Goal: Information Seeking & Learning: Understand process/instructions

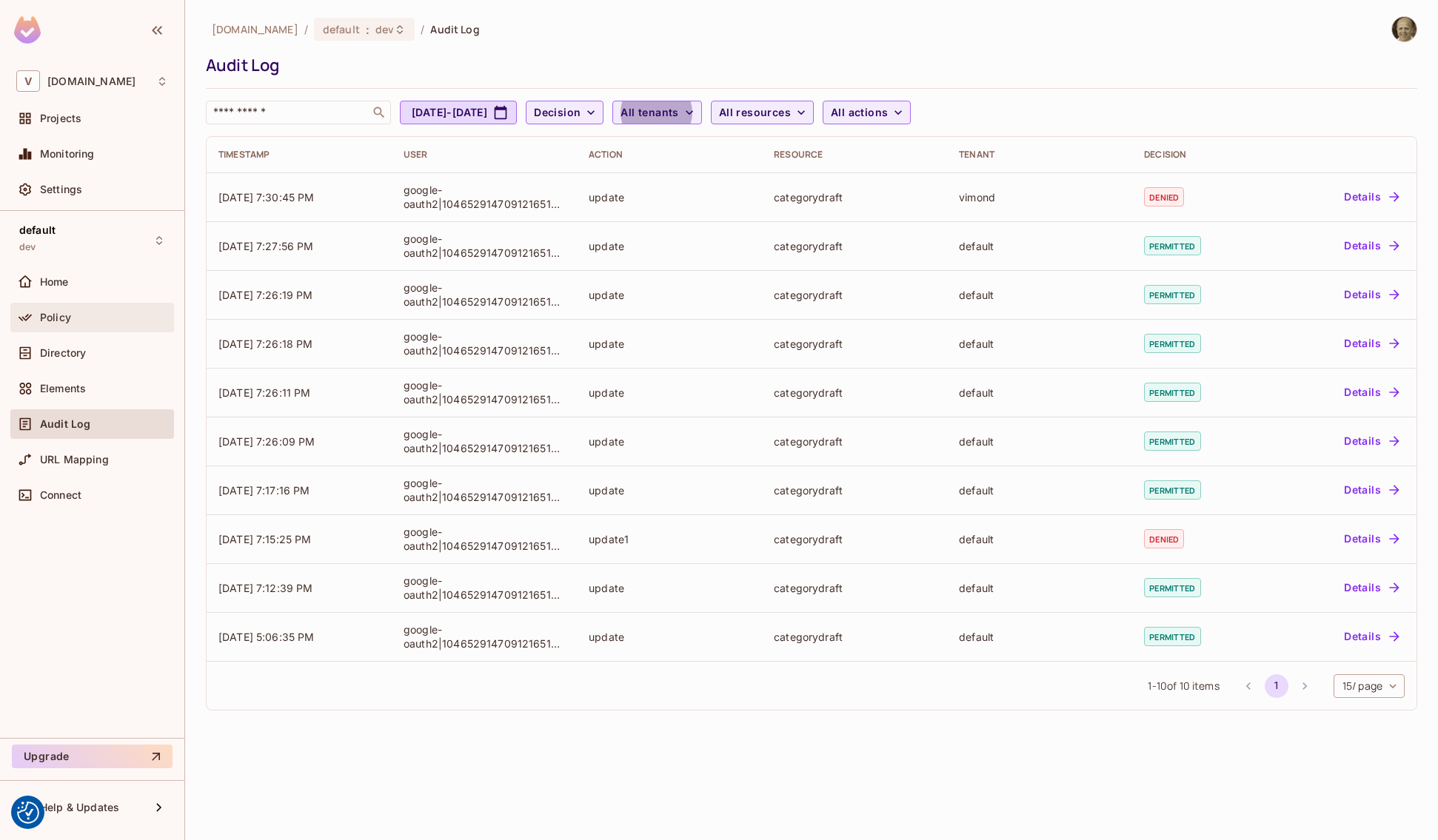
click at [54, 321] on span "Policy" at bounding box center [55, 317] width 31 height 12
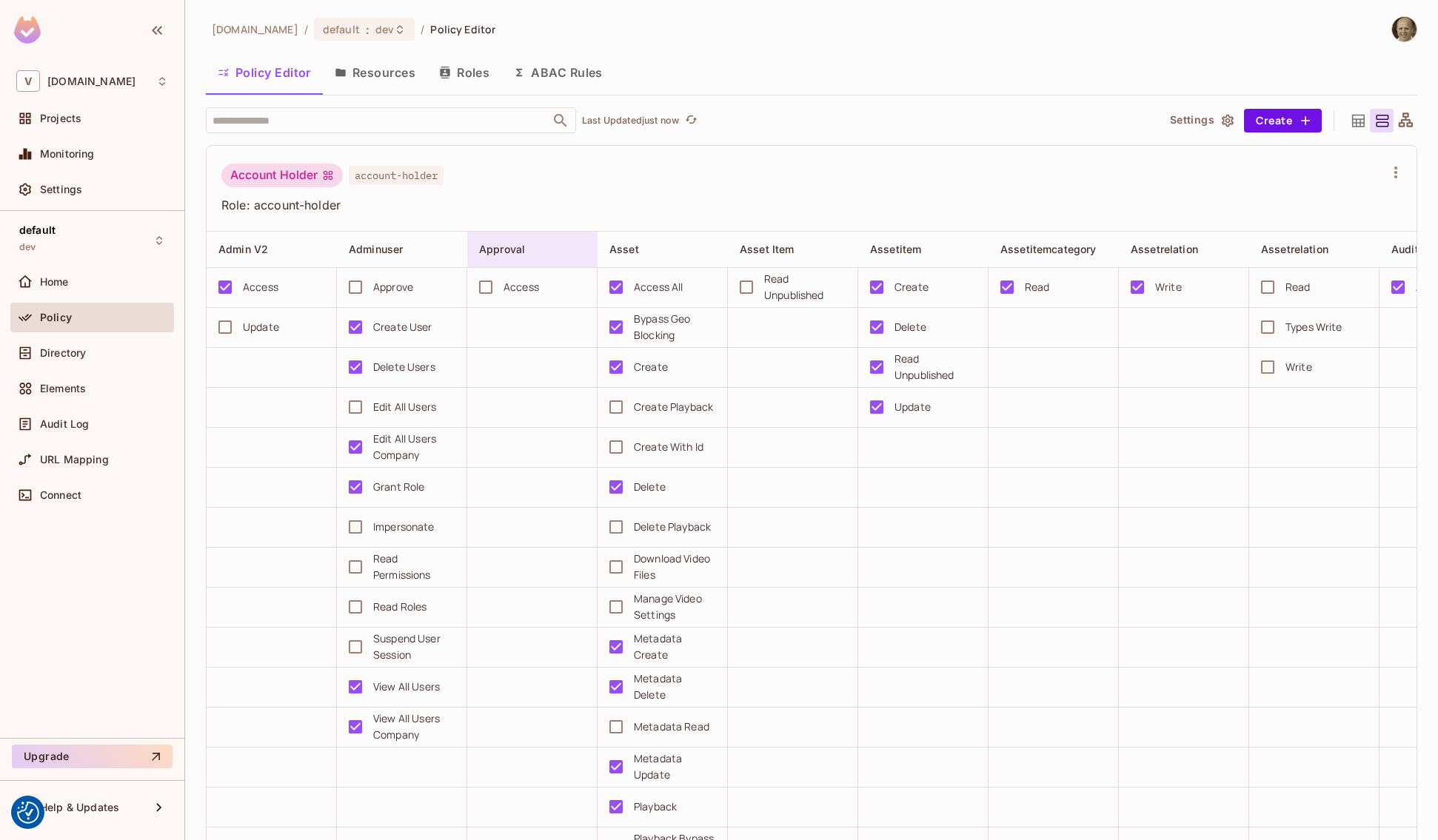
scroll to position [84, 0]
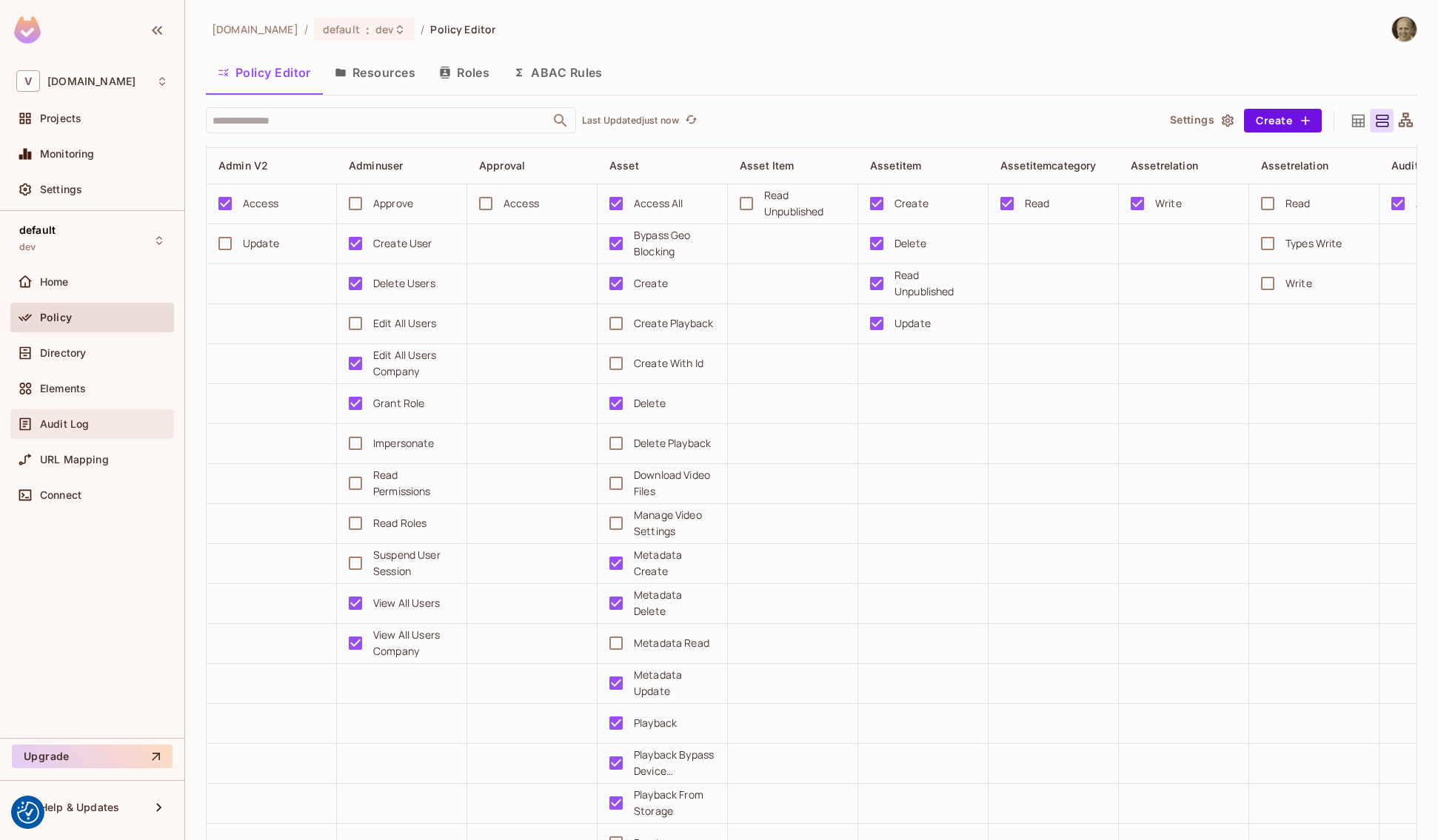
click at [49, 428] on span "Audit Log" at bounding box center [65, 424] width 49 height 12
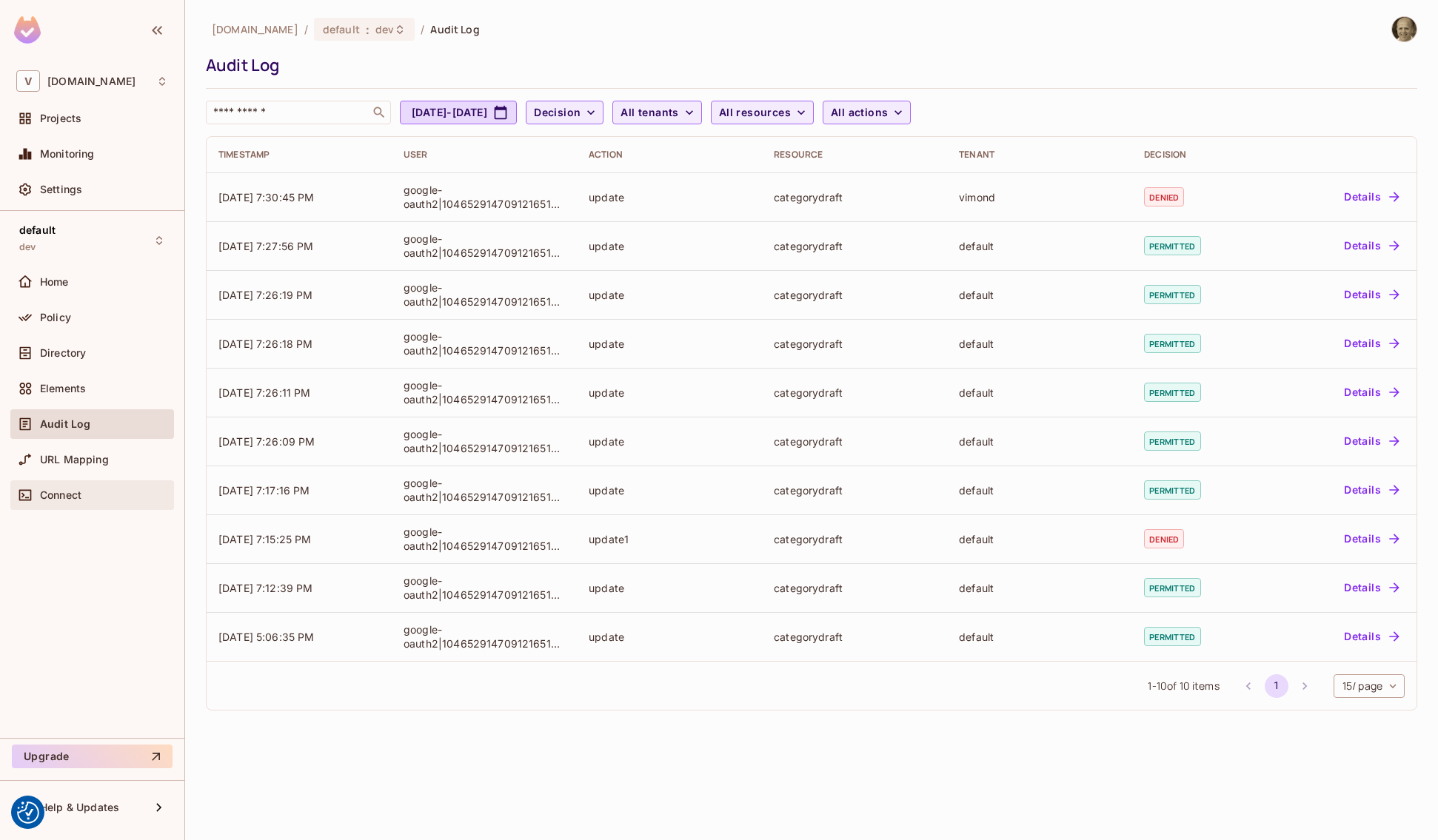
click at [40, 496] on span "Connect" at bounding box center [61, 495] width 42 height 12
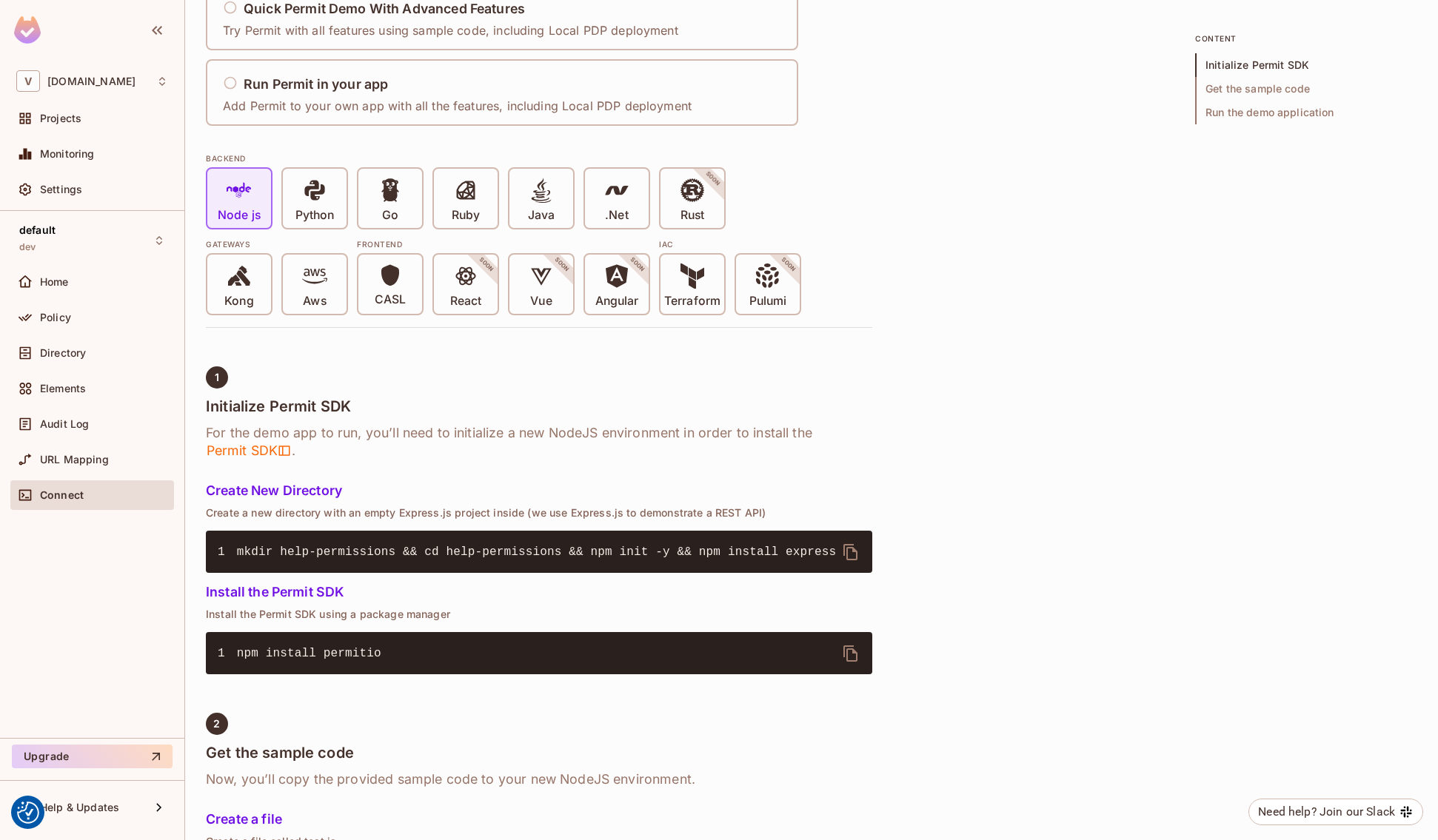
scroll to position [100, 0]
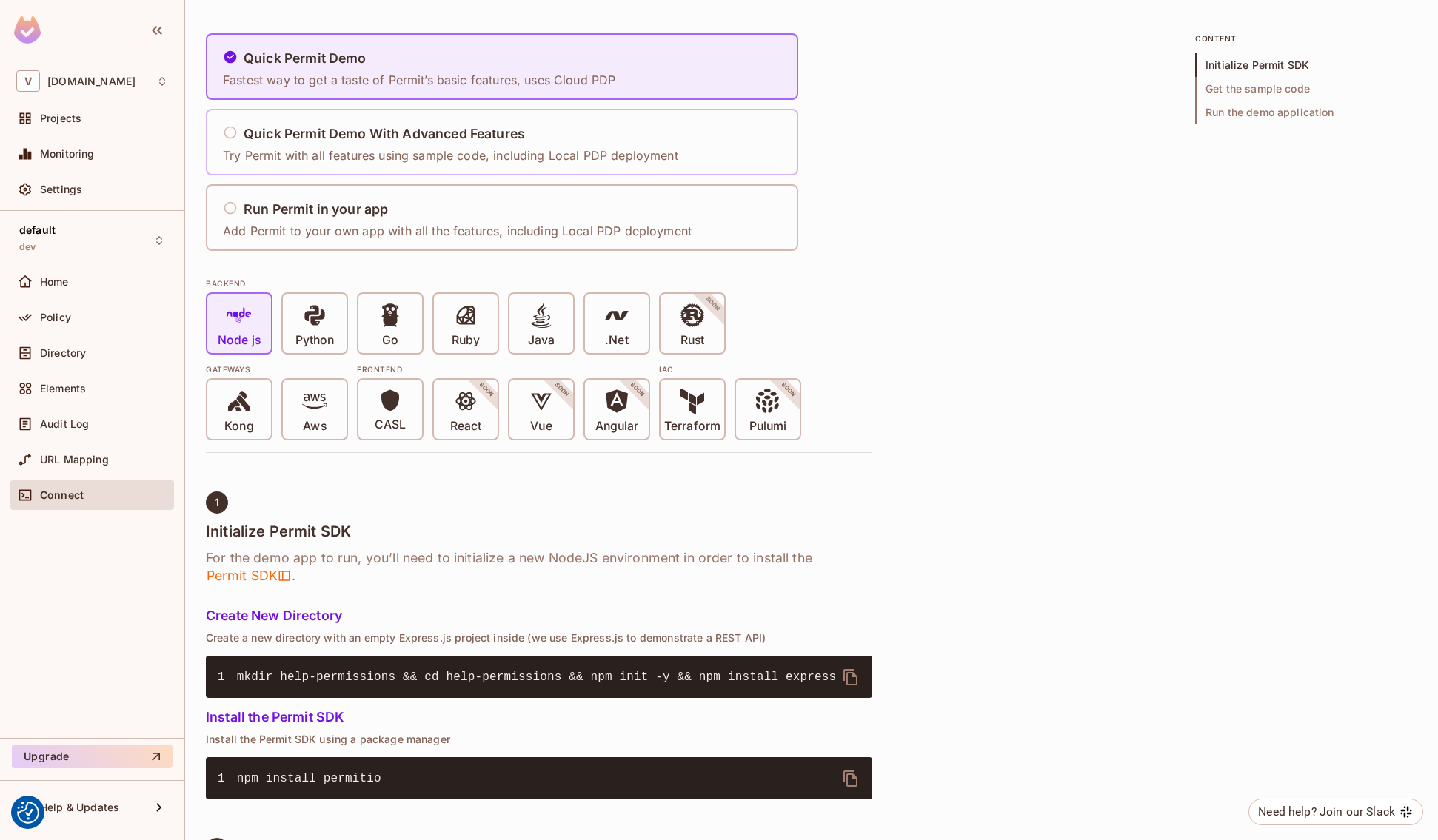
click at [567, 153] on p "Try Permit with all features using sample code, including Local PDP deployment" at bounding box center [451, 155] width 455 height 16
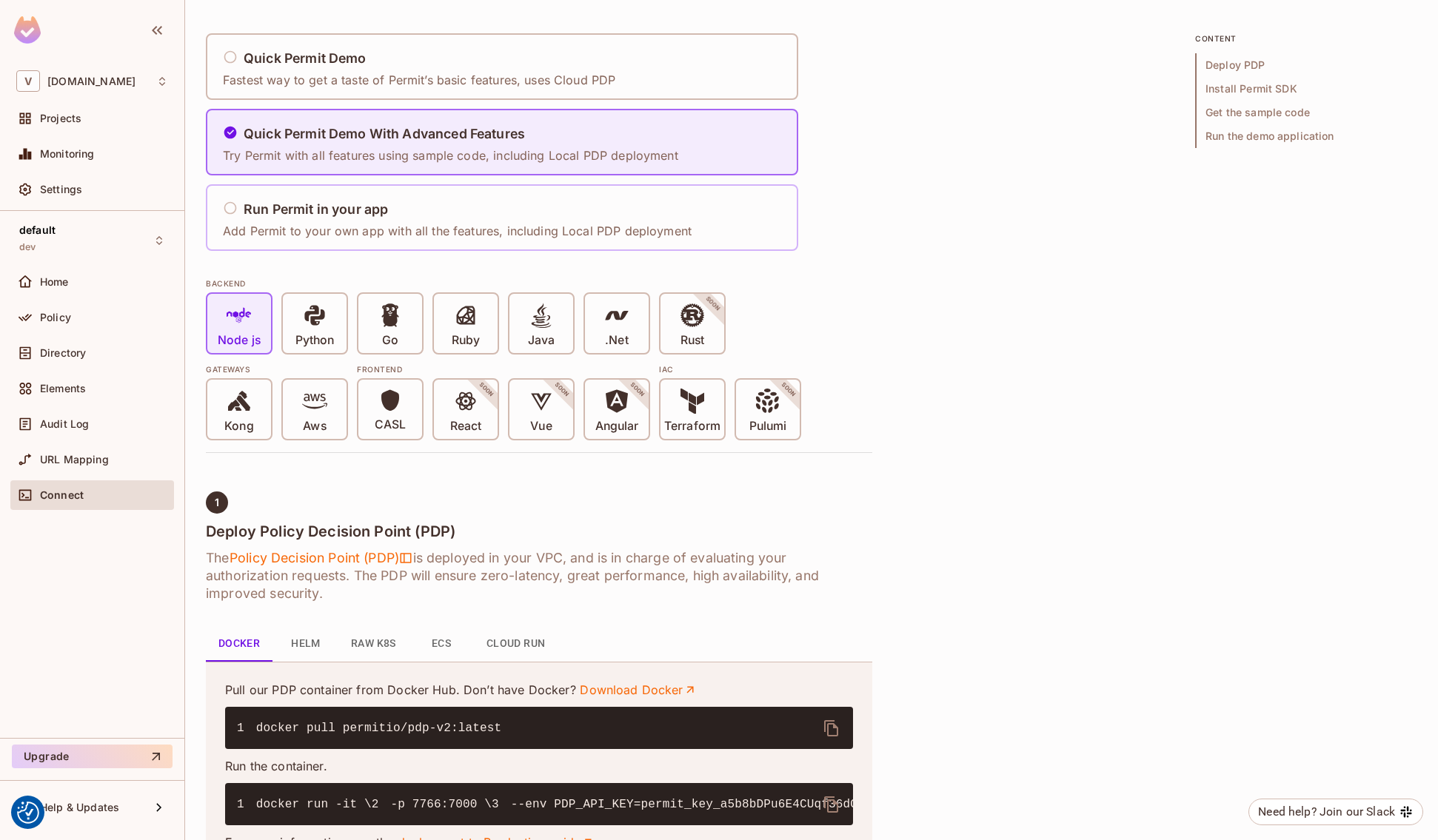
click at [445, 210] on div "Run Permit in your app" at bounding box center [457, 210] width 469 height 18
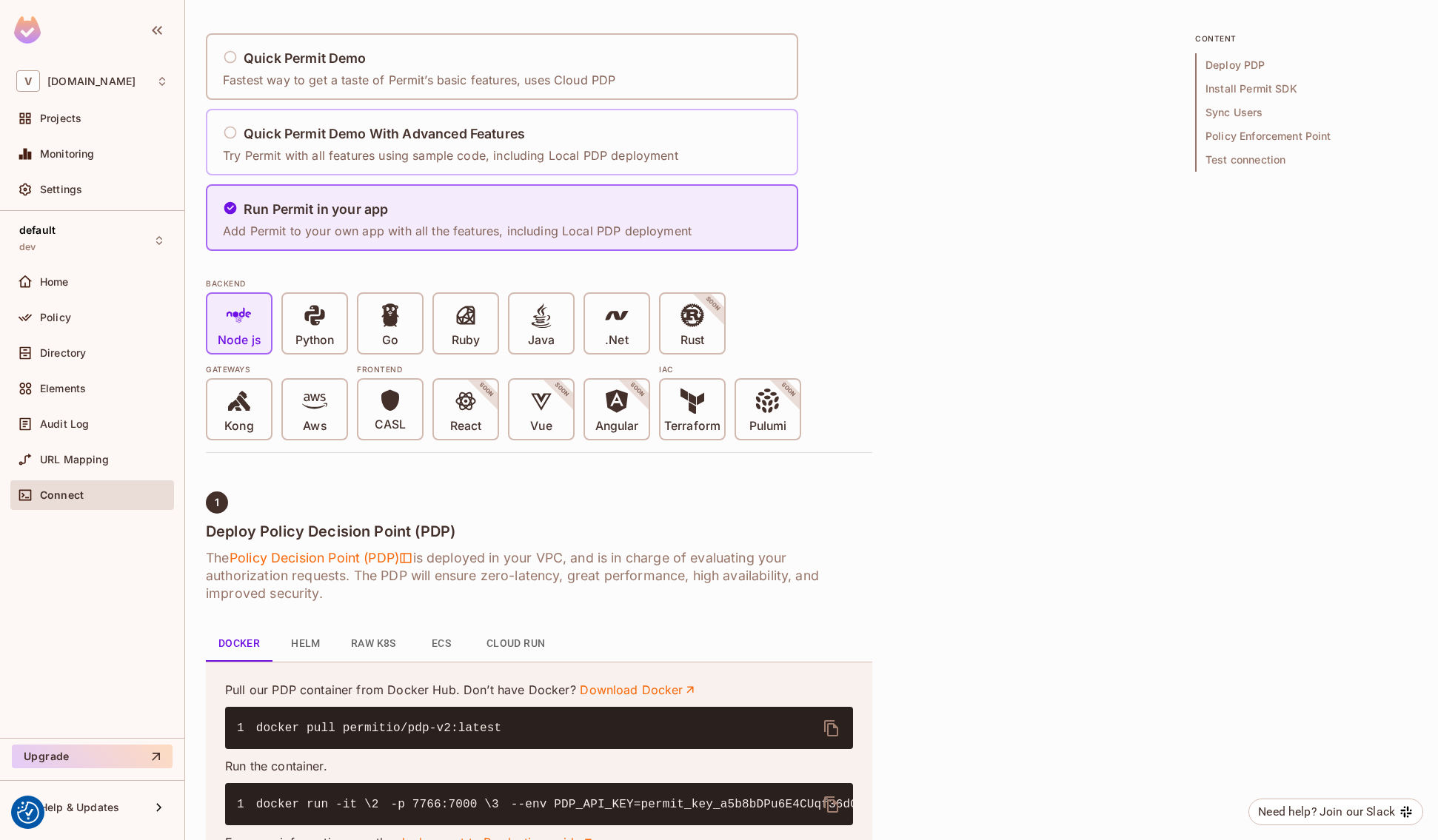
click at [445, 149] on p "Try Permit with all features using sample code, including Local PDP deployment" at bounding box center [451, 155] width 455 height 16
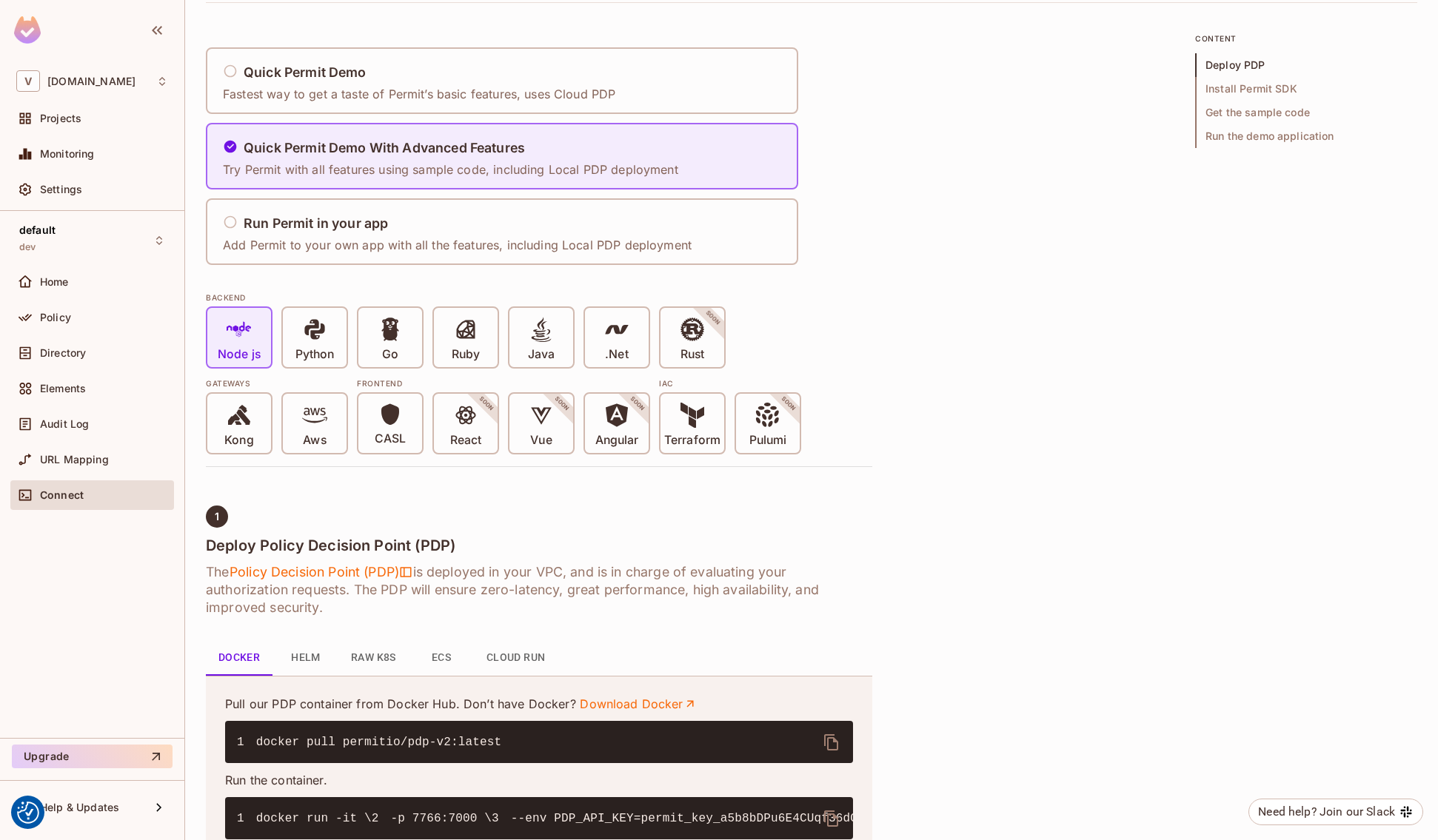
scroll to position [24, 0]
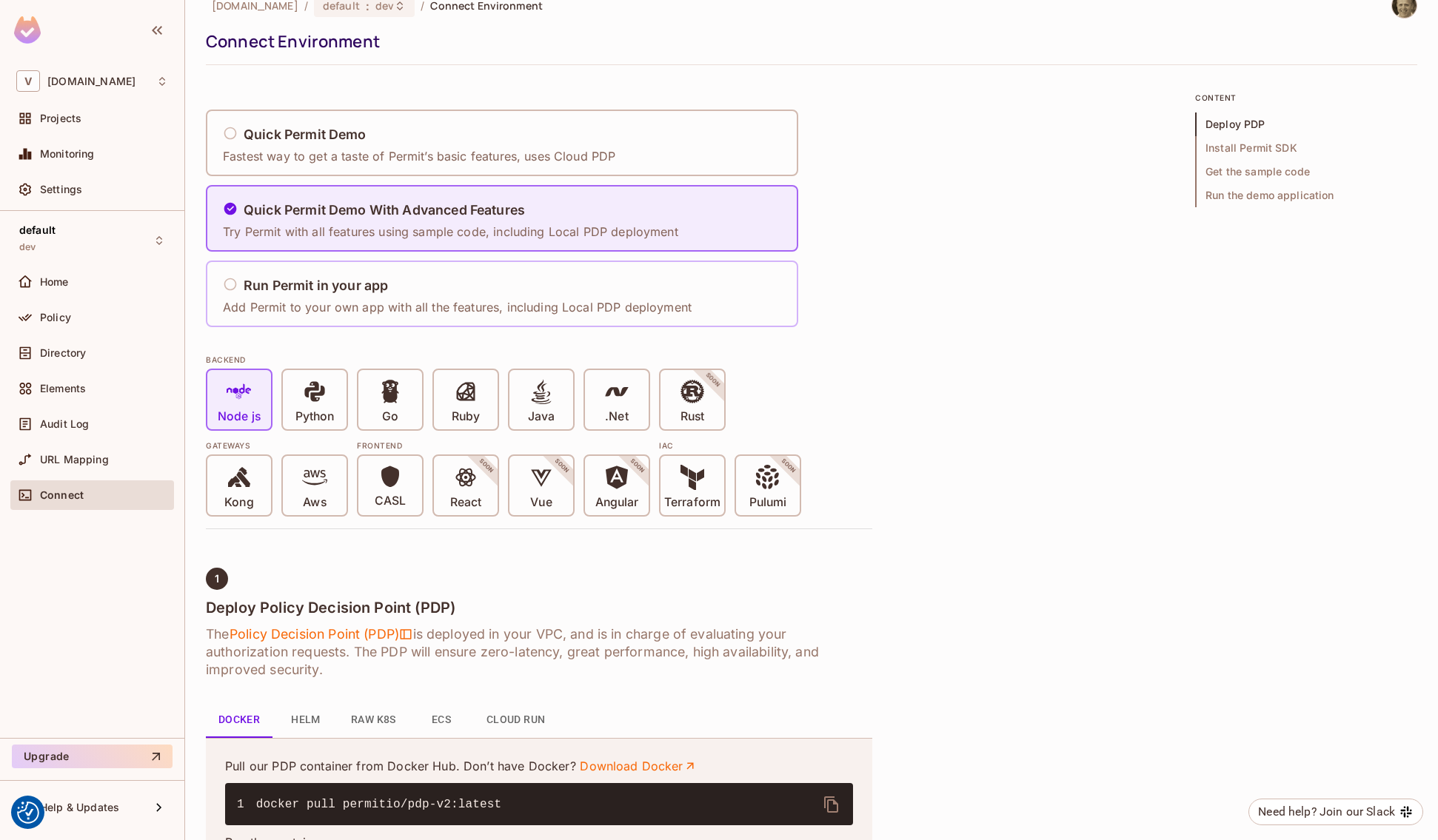
click at [419, 295] on div "Run Permit in your app Add Permit to your own app with all the features, includ…" at bounding box center [457, 294] width 469 height 44
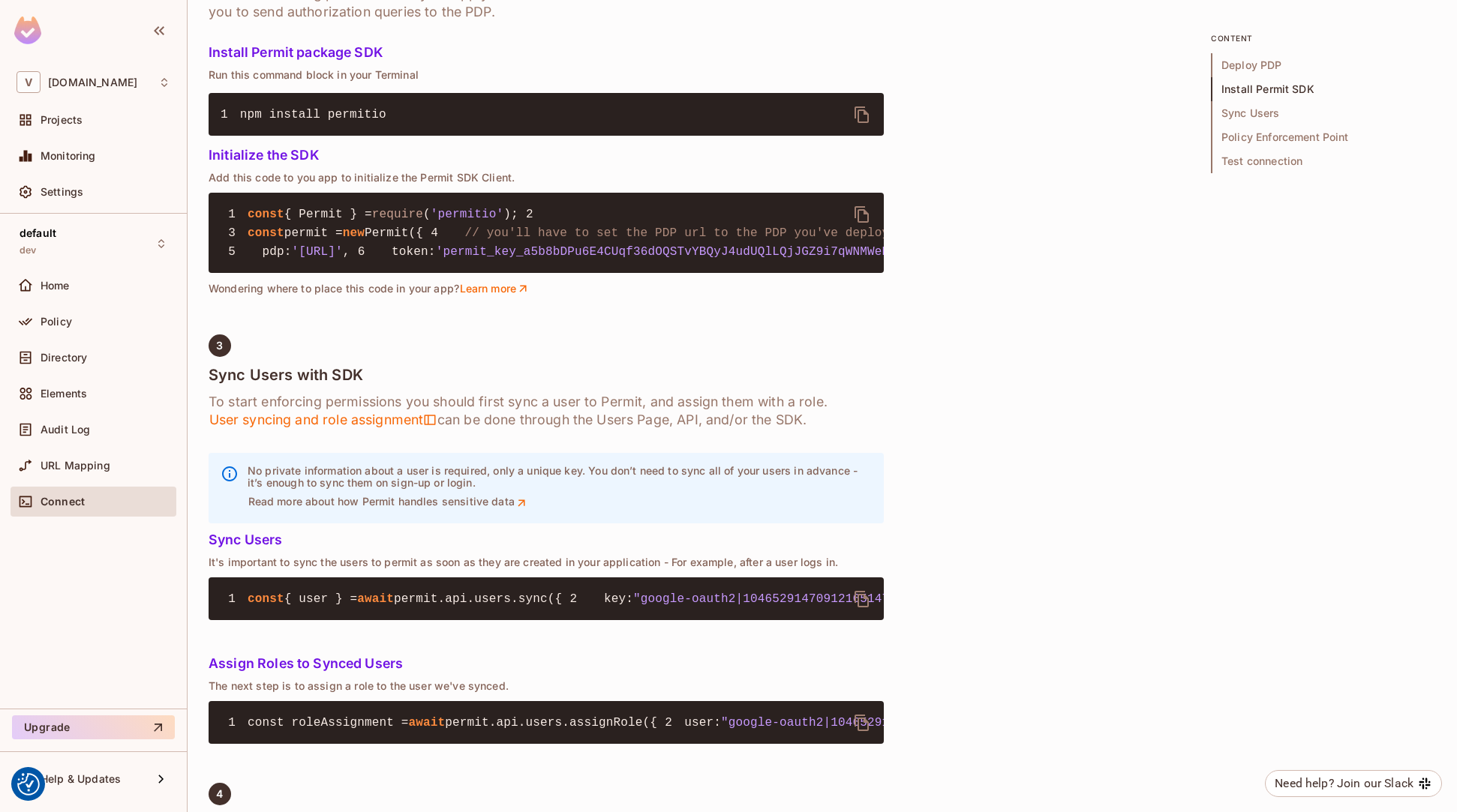
scroll to position [923, 0]
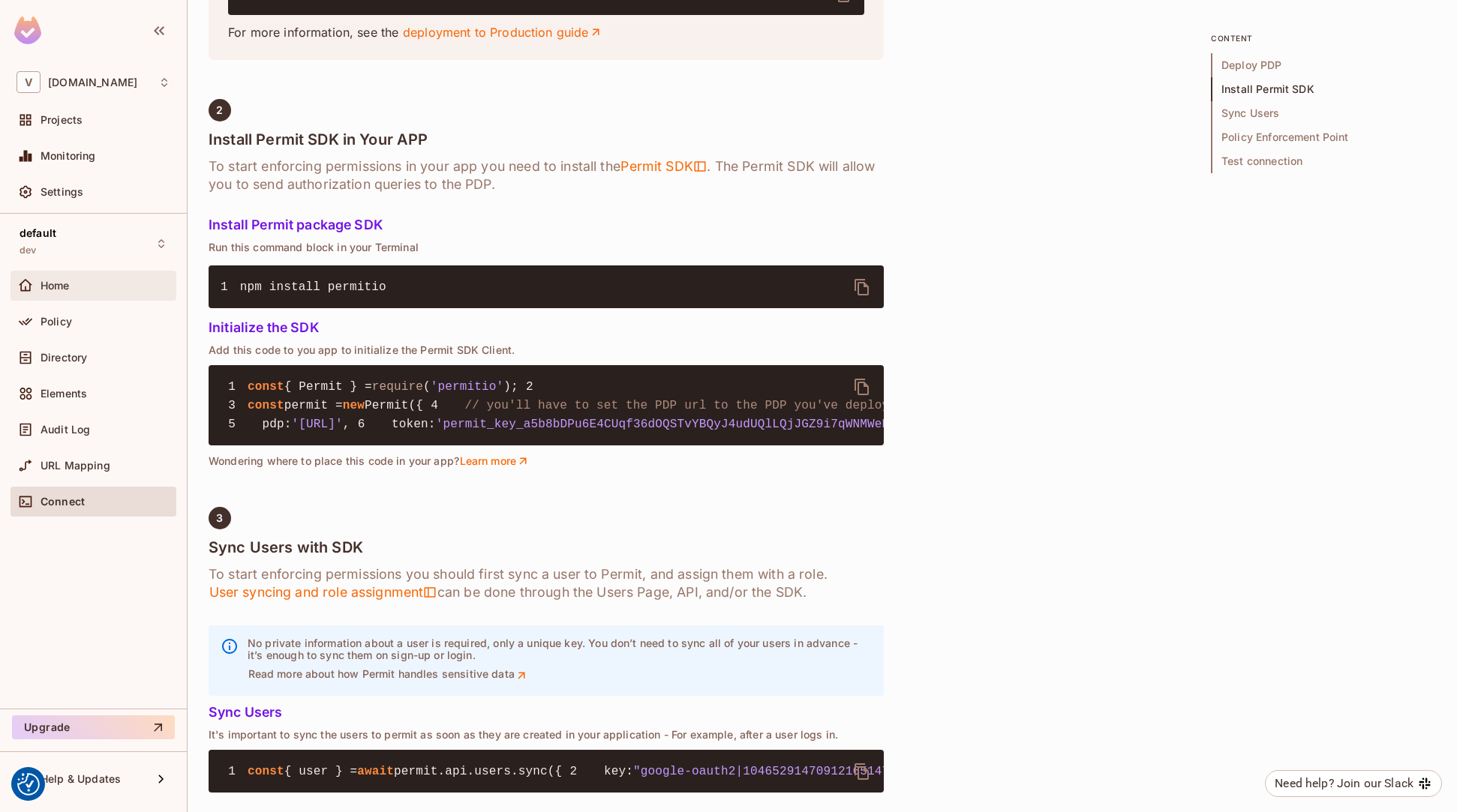
click at [81, 287] on div "Home" at bounding box center [105, 285] width 129 height 12
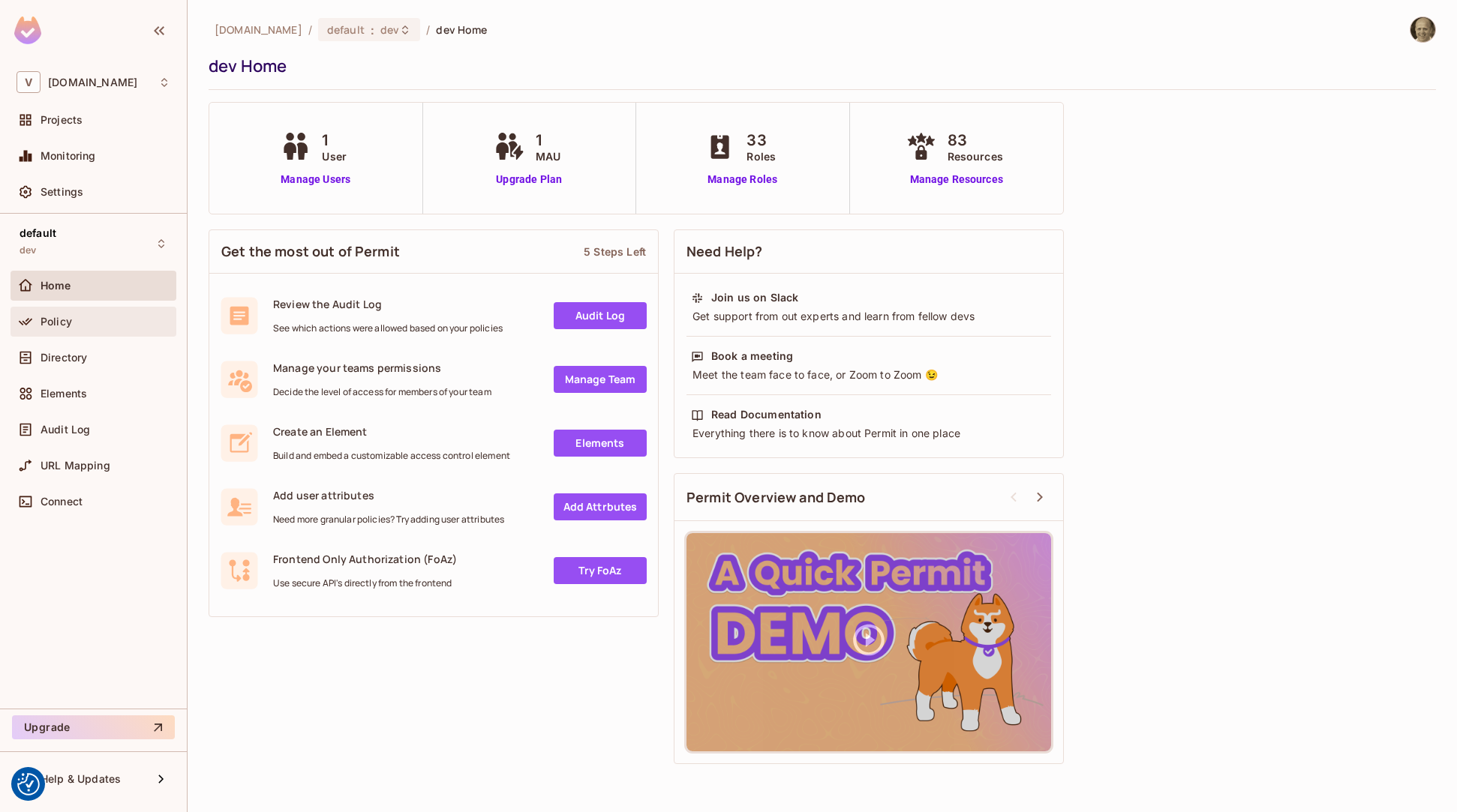
click at [58, 323] on span "Policy" at bounding box center [56, 321] width 31 height 12
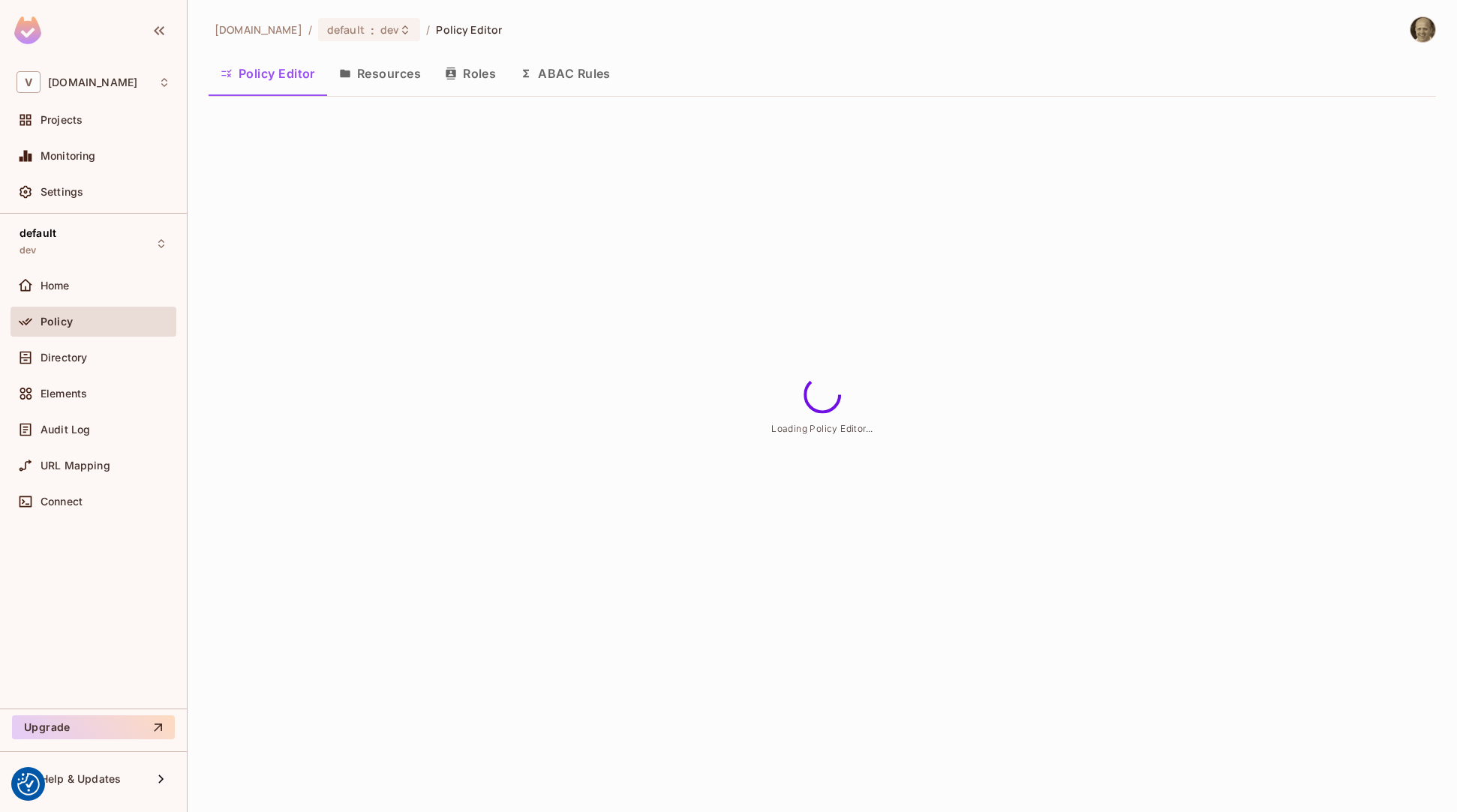
click at [394, 77] on button "Resources" at bounding box center [380, 73] width 106 height 37
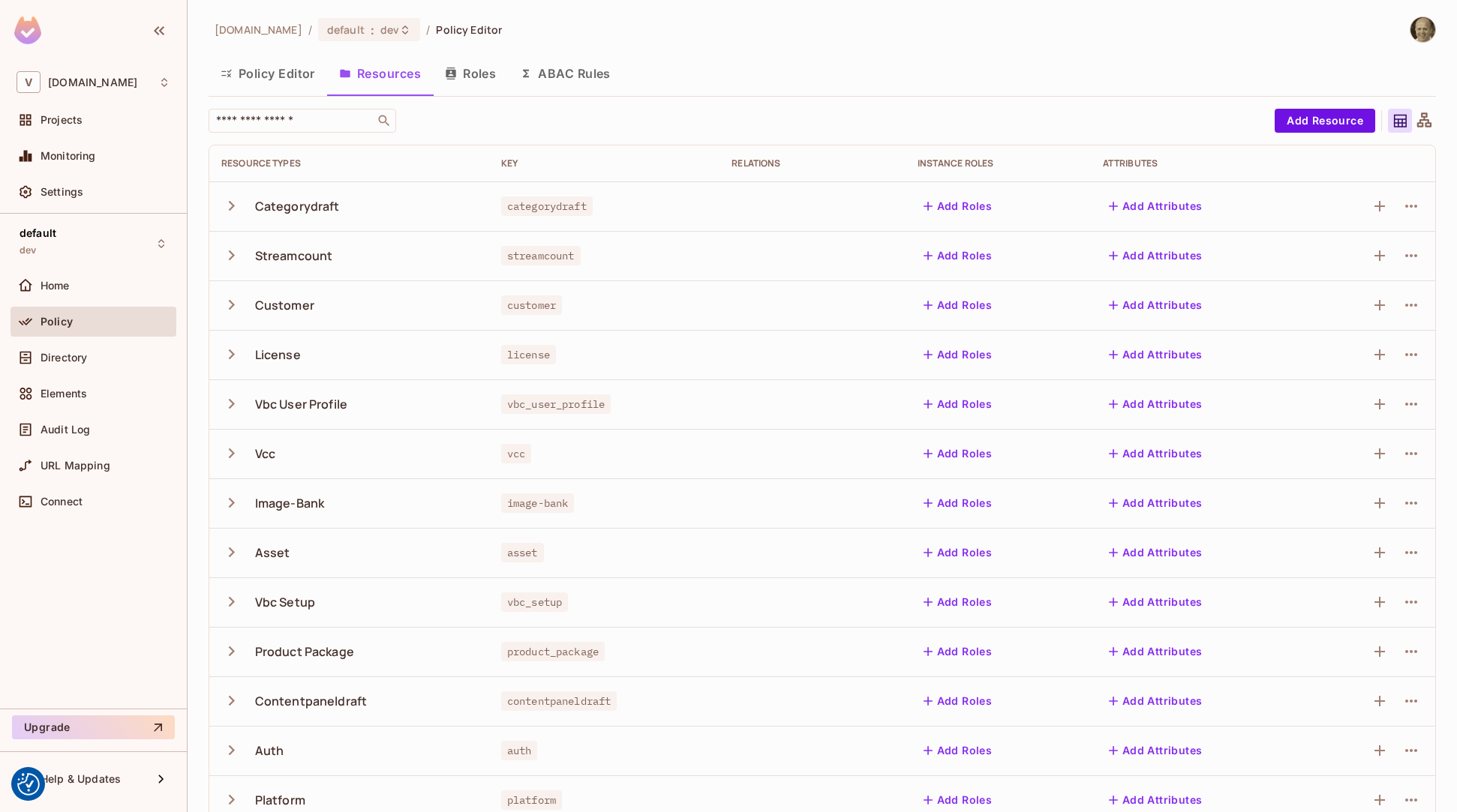
click at [230, 207] on icon "button" at bounding box center [232, 206] width 6 height 10
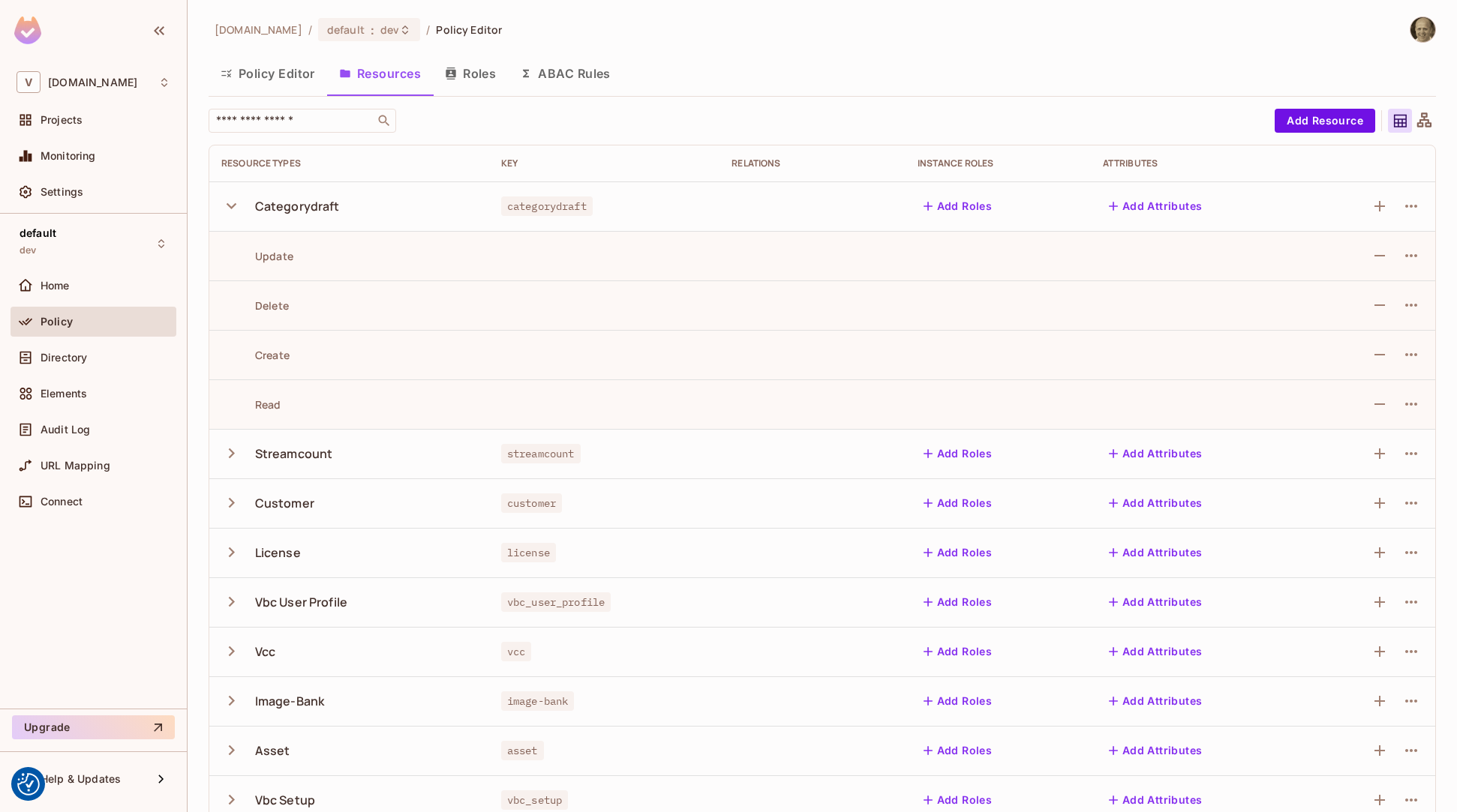
click at [230, 207] on icon "button" at bounding box center [232, 207] width 10 height 6
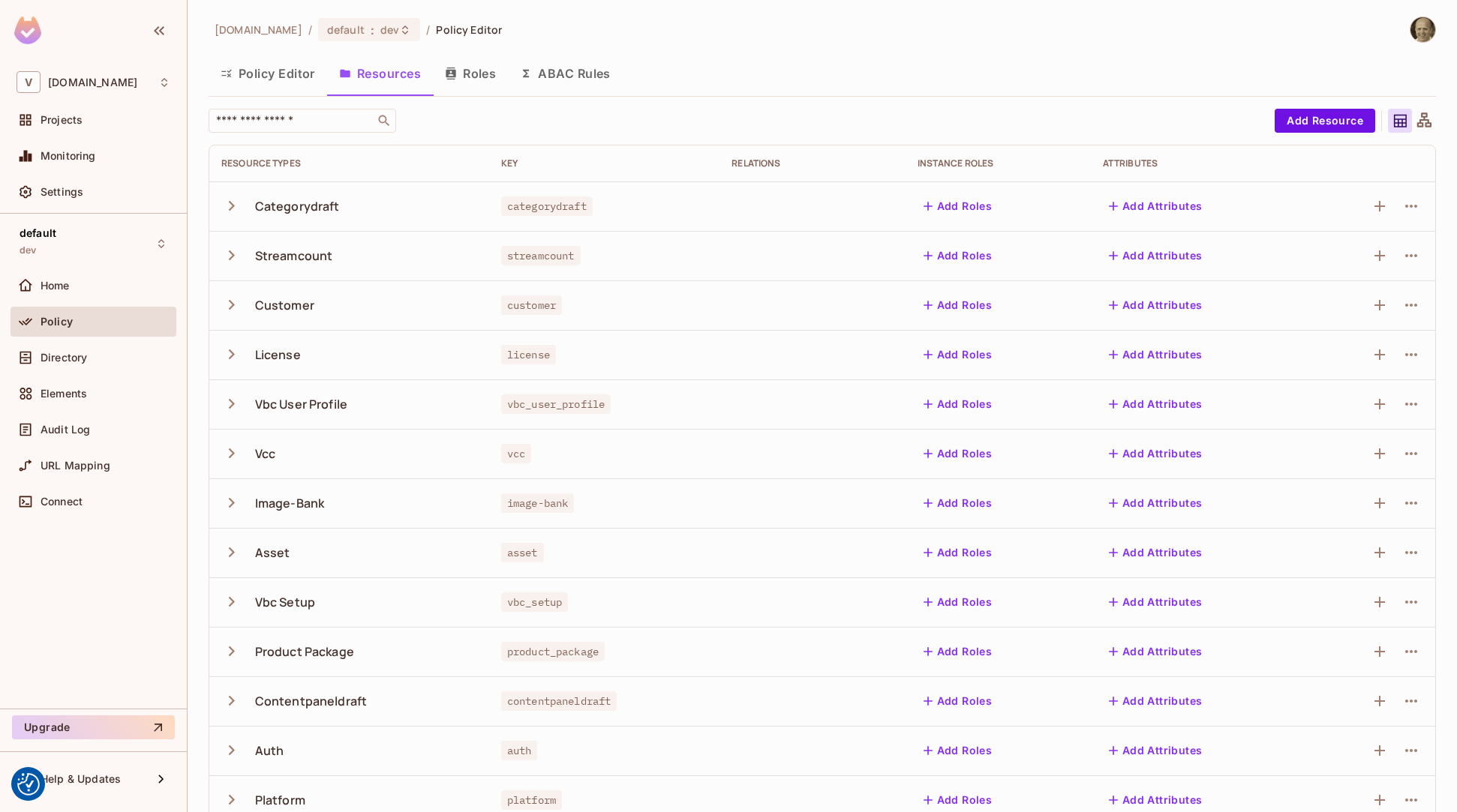
click at [232, 305] on icon "button" at bounding box center [232, 305] width 6 height 10
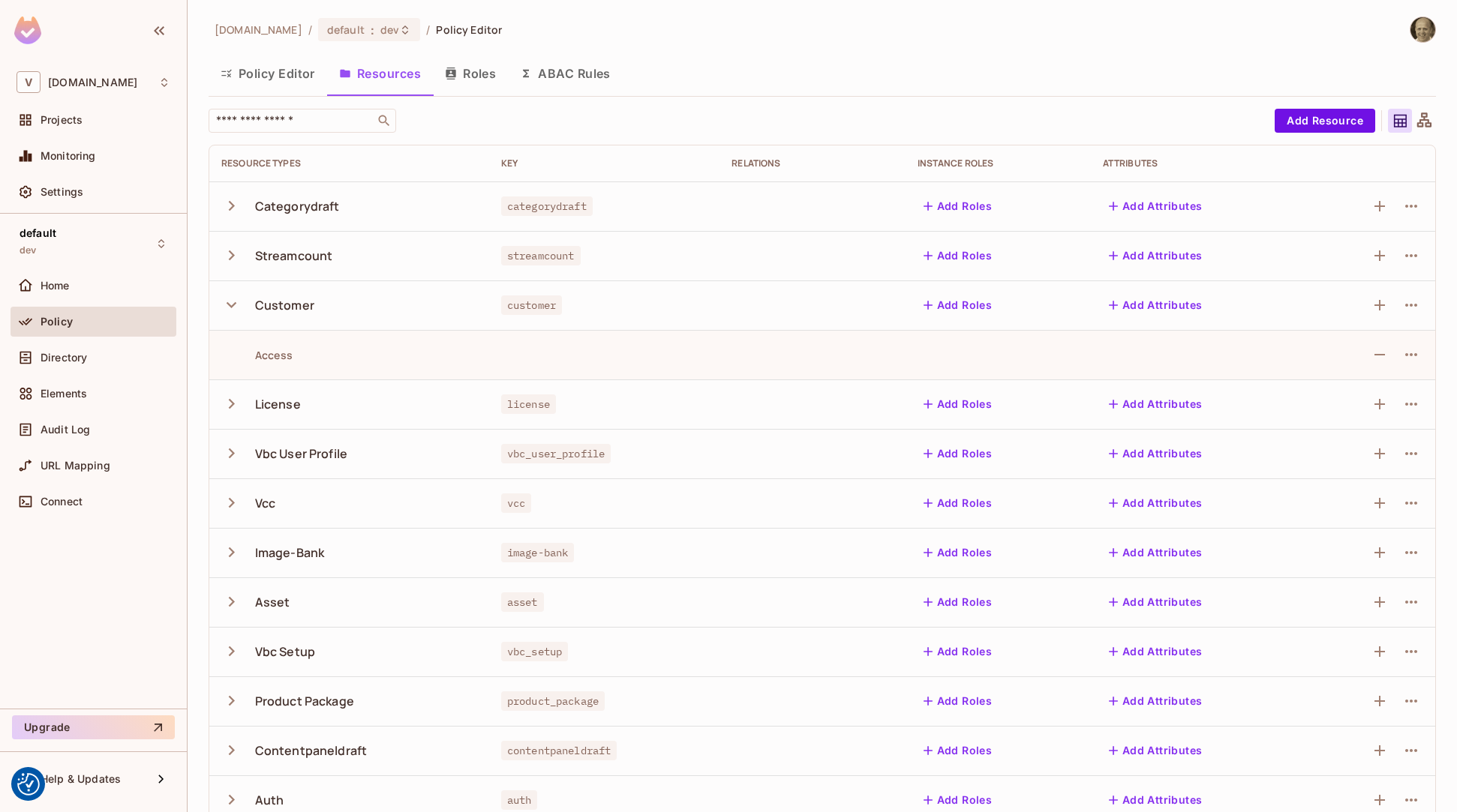
click at [486, 81] on button "Roles" at bounding box center [470, 73] width 75 height 37
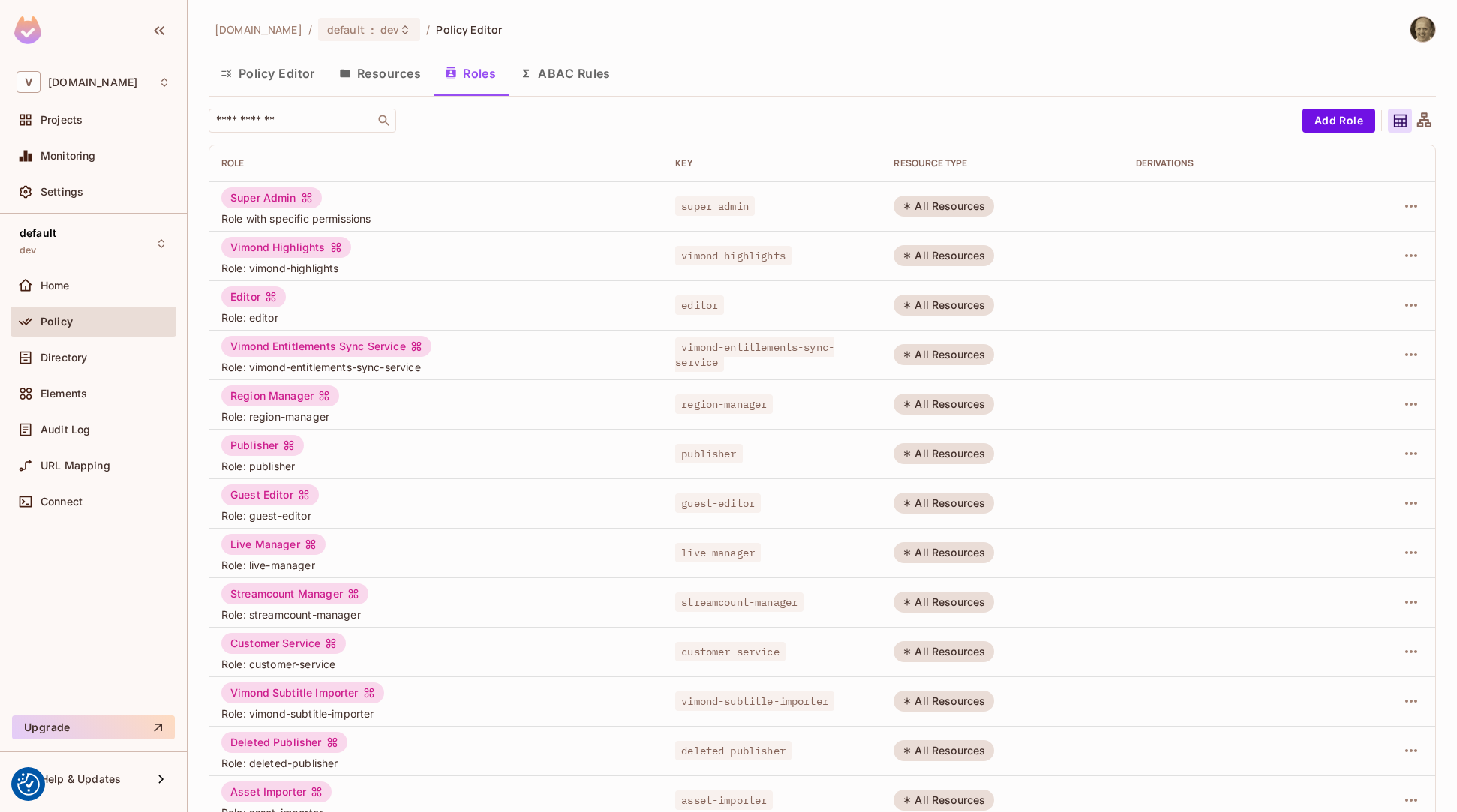
click at [270, 80] on button "Policy Editor" at bounding box center [268, 73] width 118 height 37
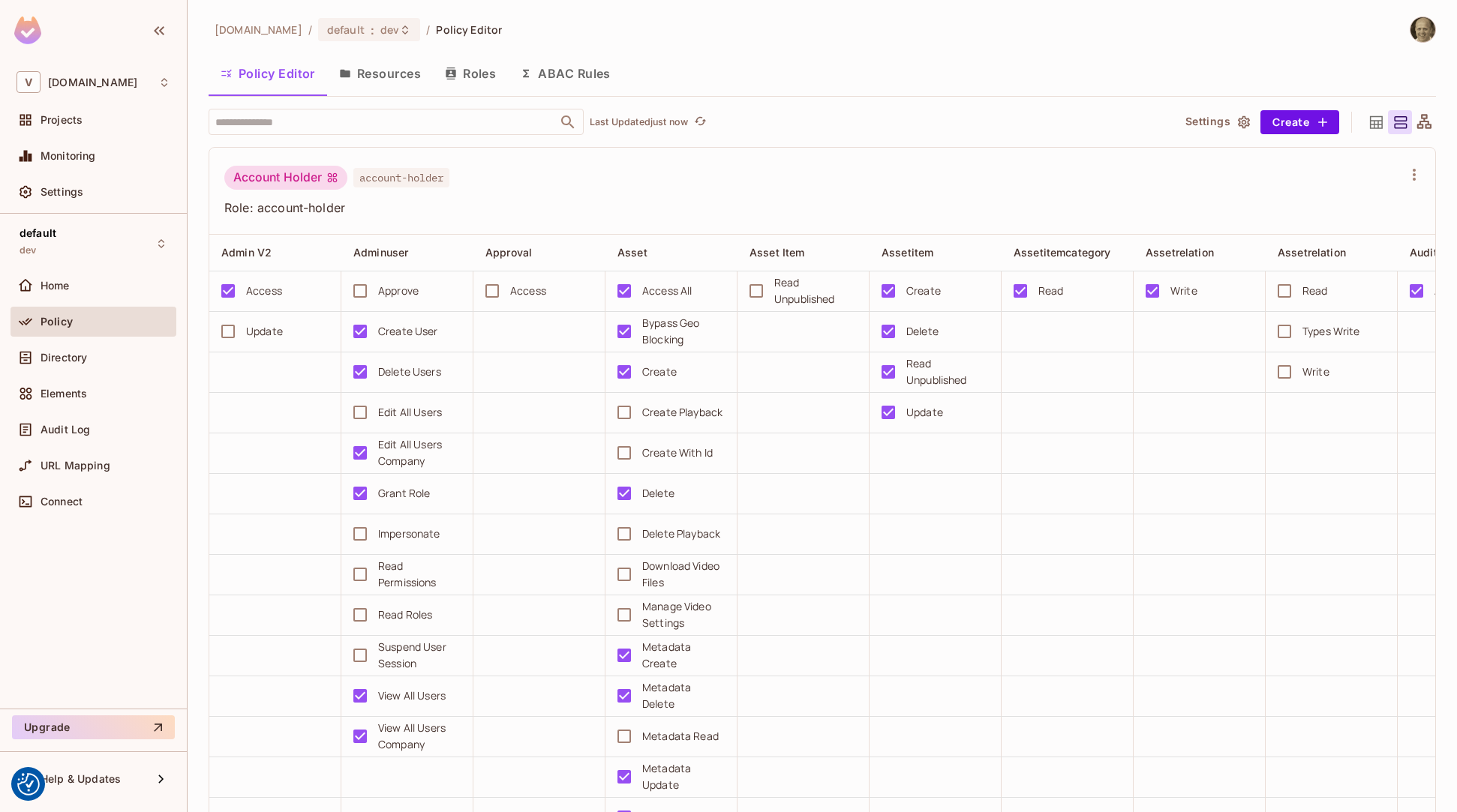
scroll to position [3, 0]
click at [391, 74] on button "Resources" at bounding box center [380, 73] width 106 height 37
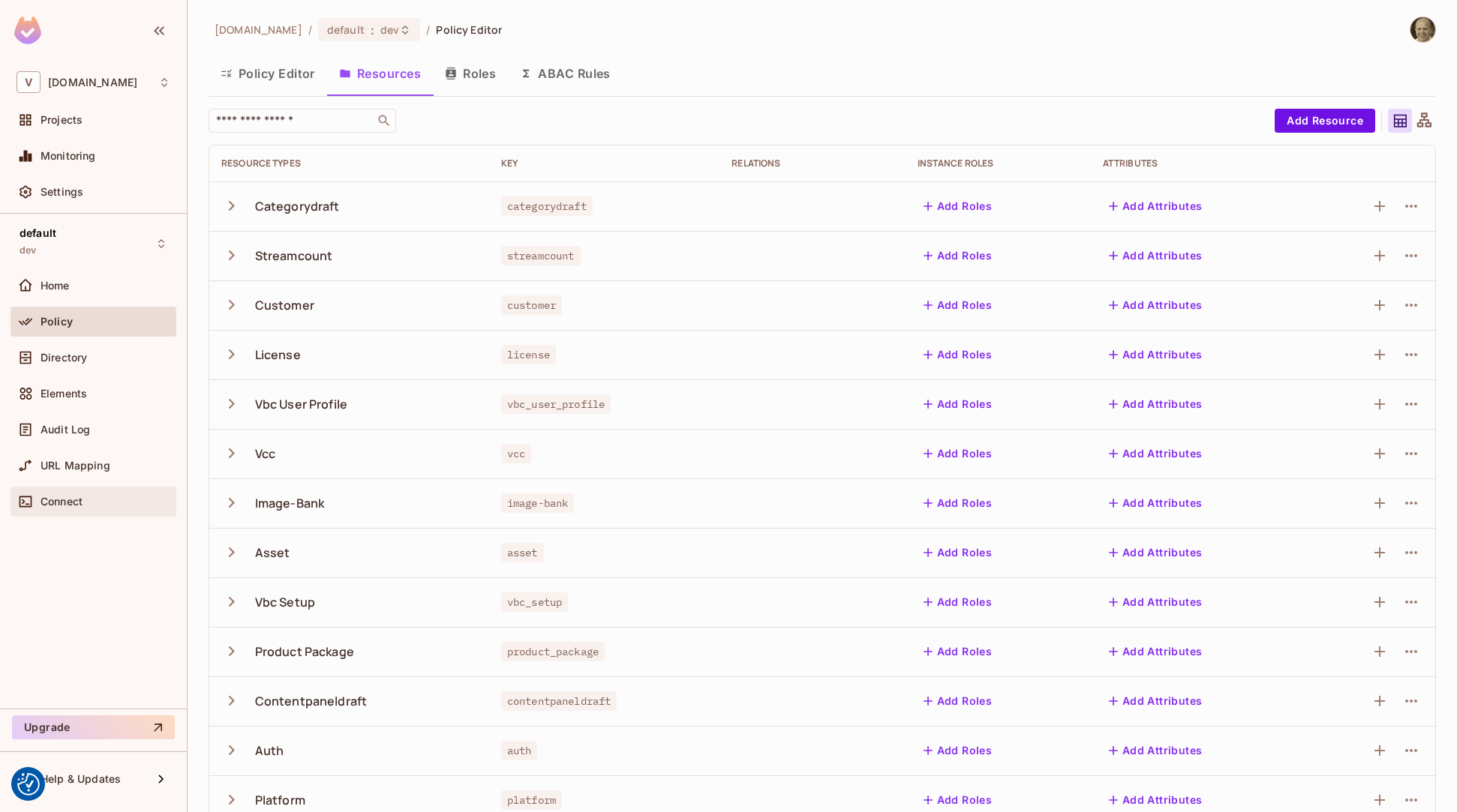
click at [57, 496] on span "Connect" at bounding box center [62, 501] width 42 height 12
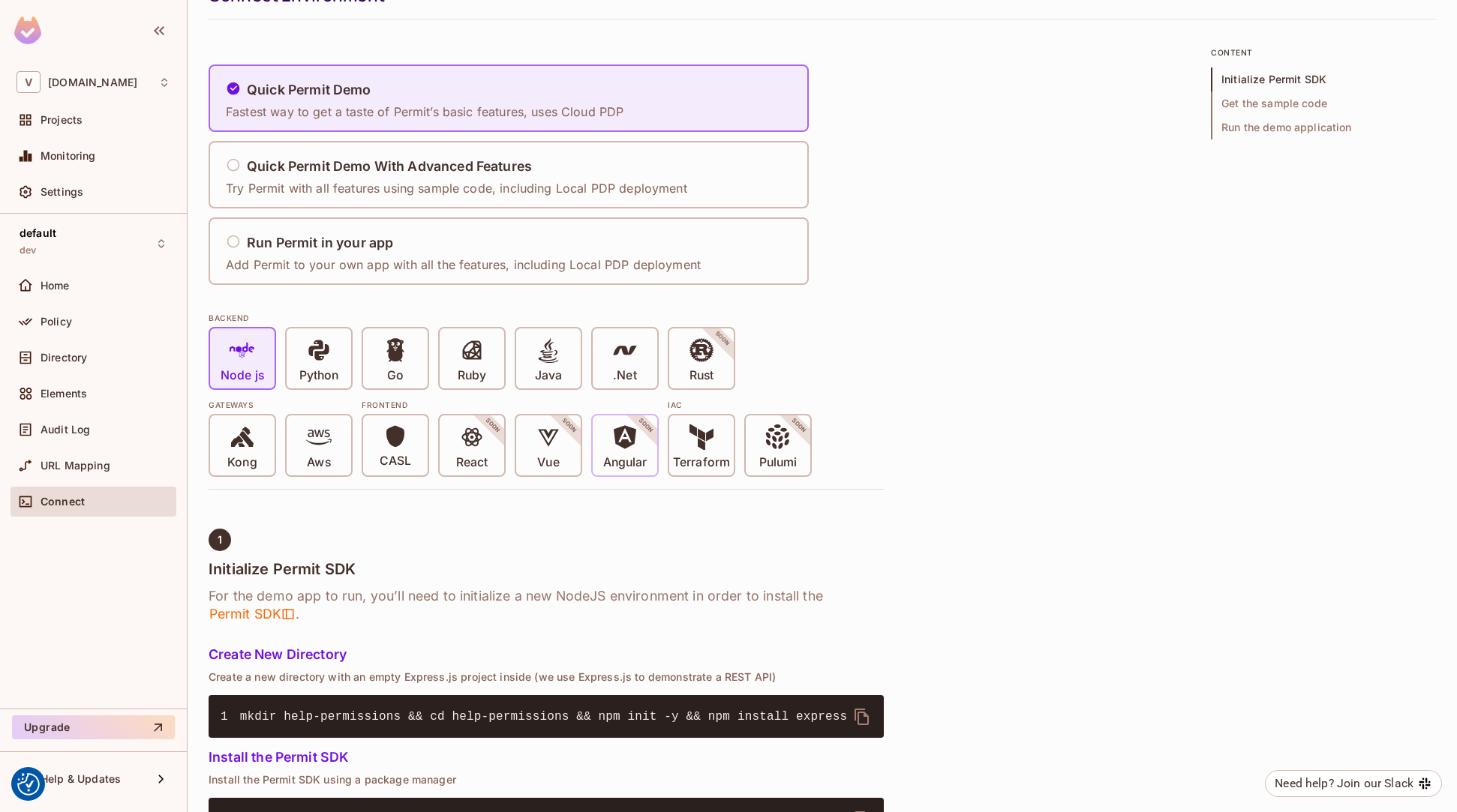
scroll to position [77, 0]
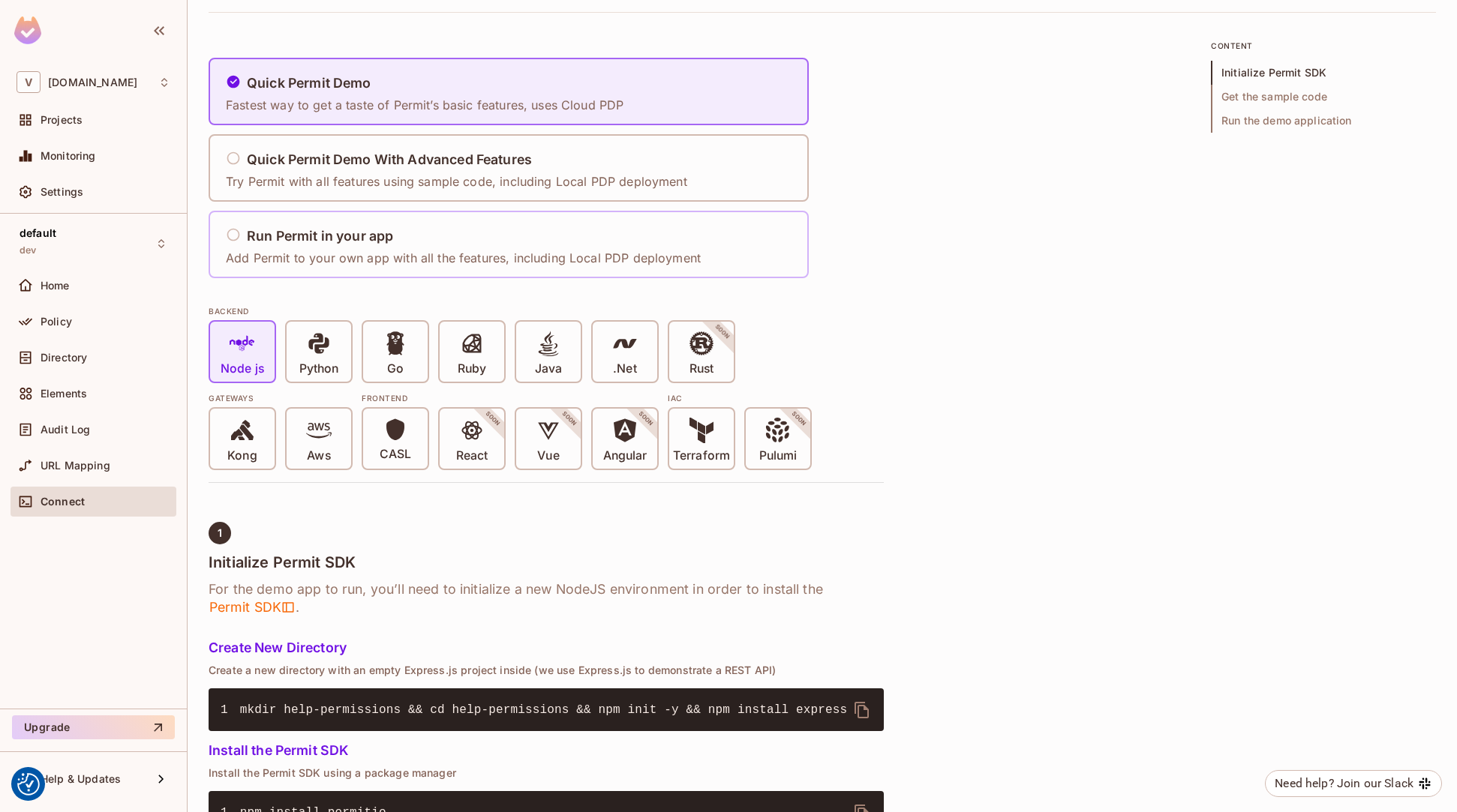
click at [355, 229] on h5 "Run Permit in your app" at bounding box center [320, 235] width 147 height 15
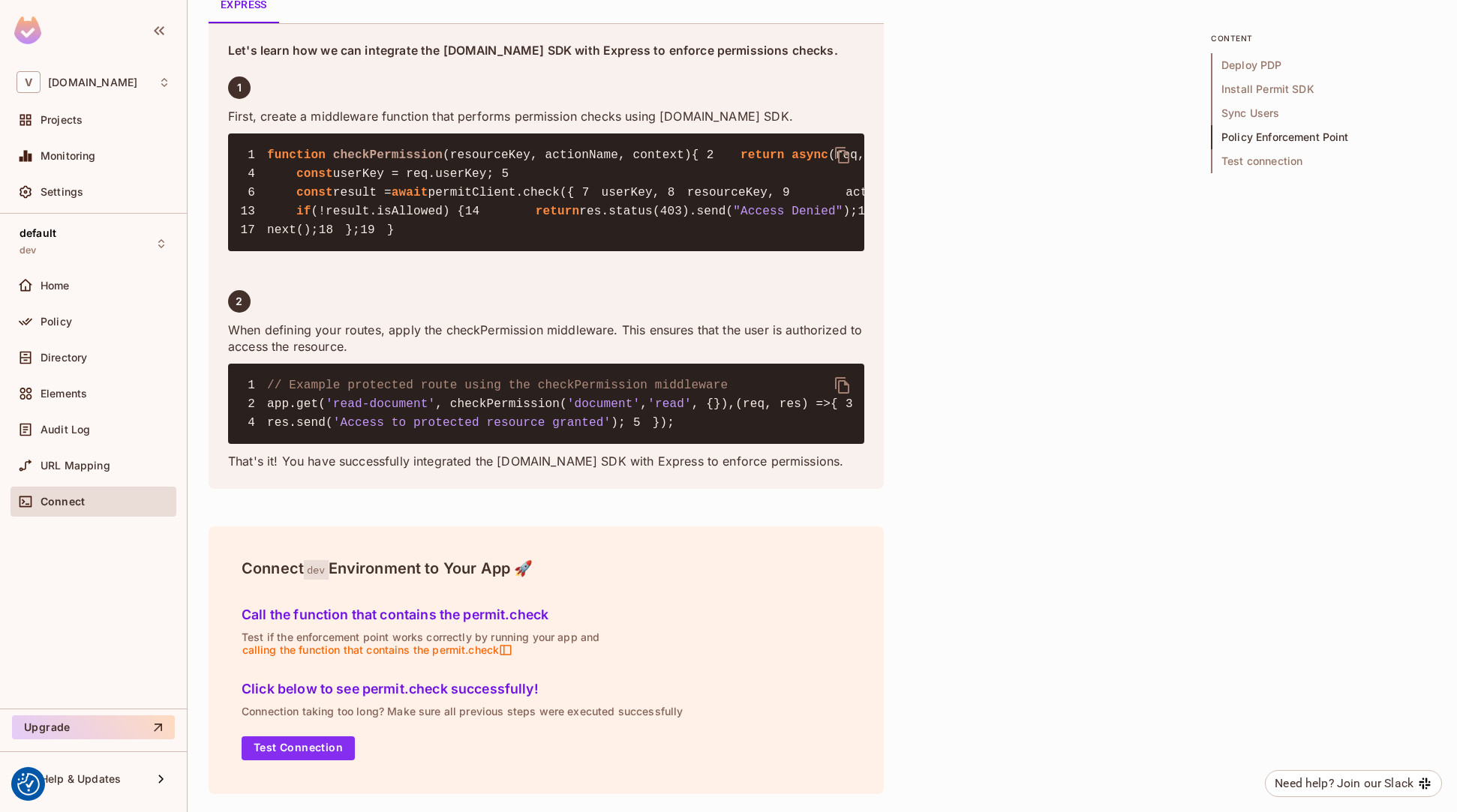
scroll to position [2859, 0]
click at [605, 411] on span "'document'" at bounding box center [603, 404] width 73 height 13
drag, startPoint x: 451, startPoint y: 505, endPoint x: 772, endPoint y: 504, distance: 321.0
click at [771, 429] on code "1 // Example protected route using the checkPermission middleware 2 app.get( 'r…" at bounding box center [647, 404] width 815 height 51
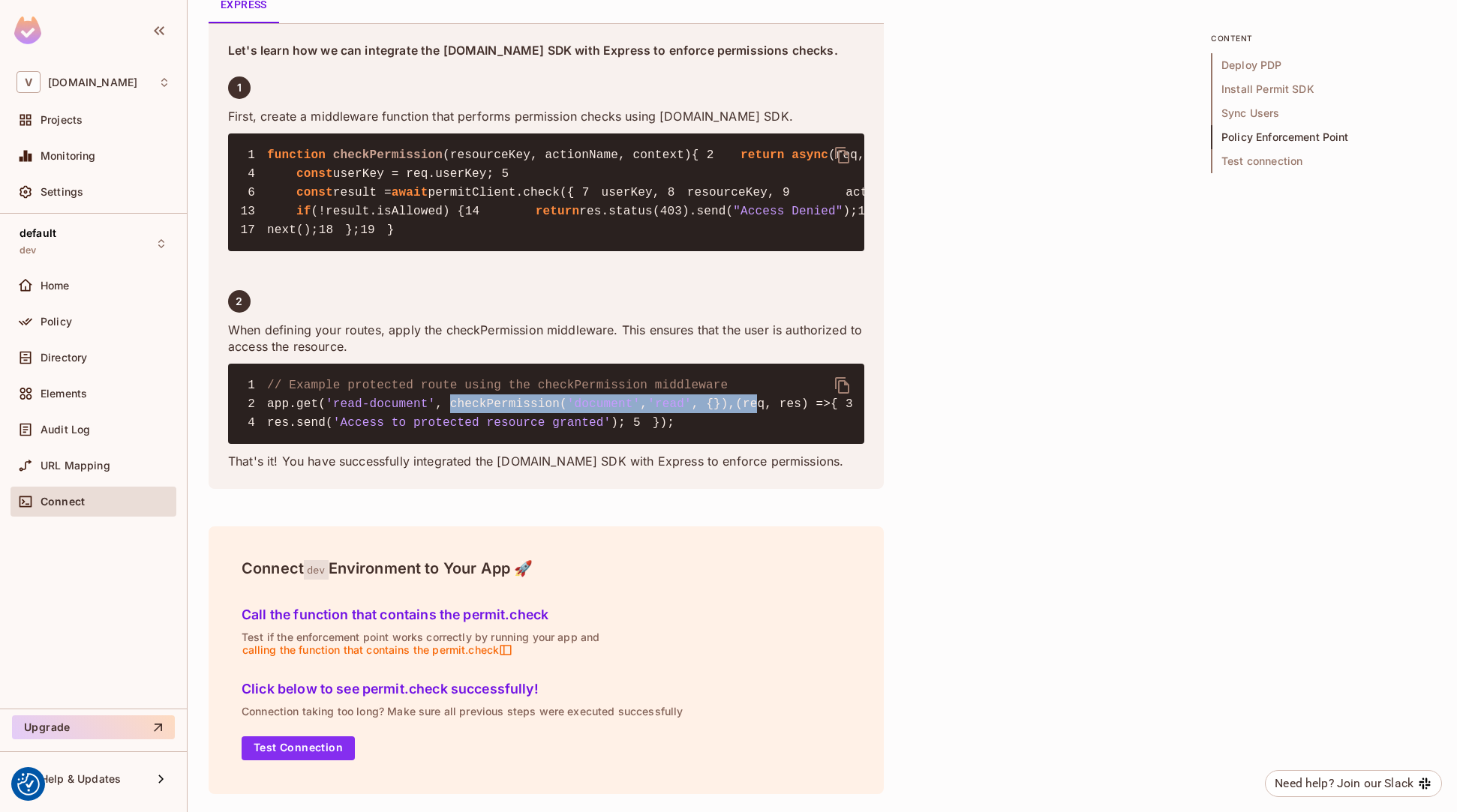
click at [606, 411] on span "'document'" at bounding box center [603, 404] width 73 height 13
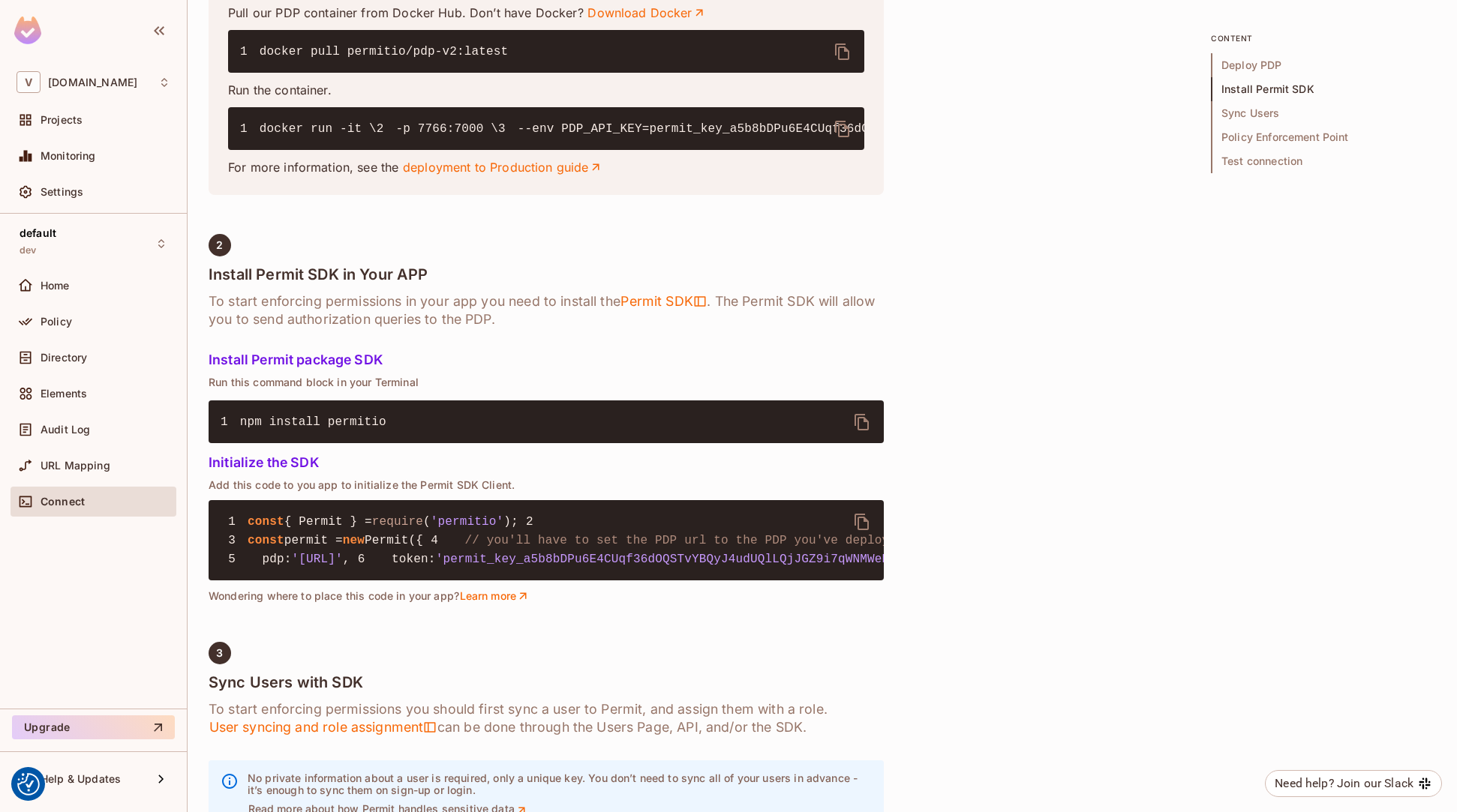
scroll to position [618, 0]
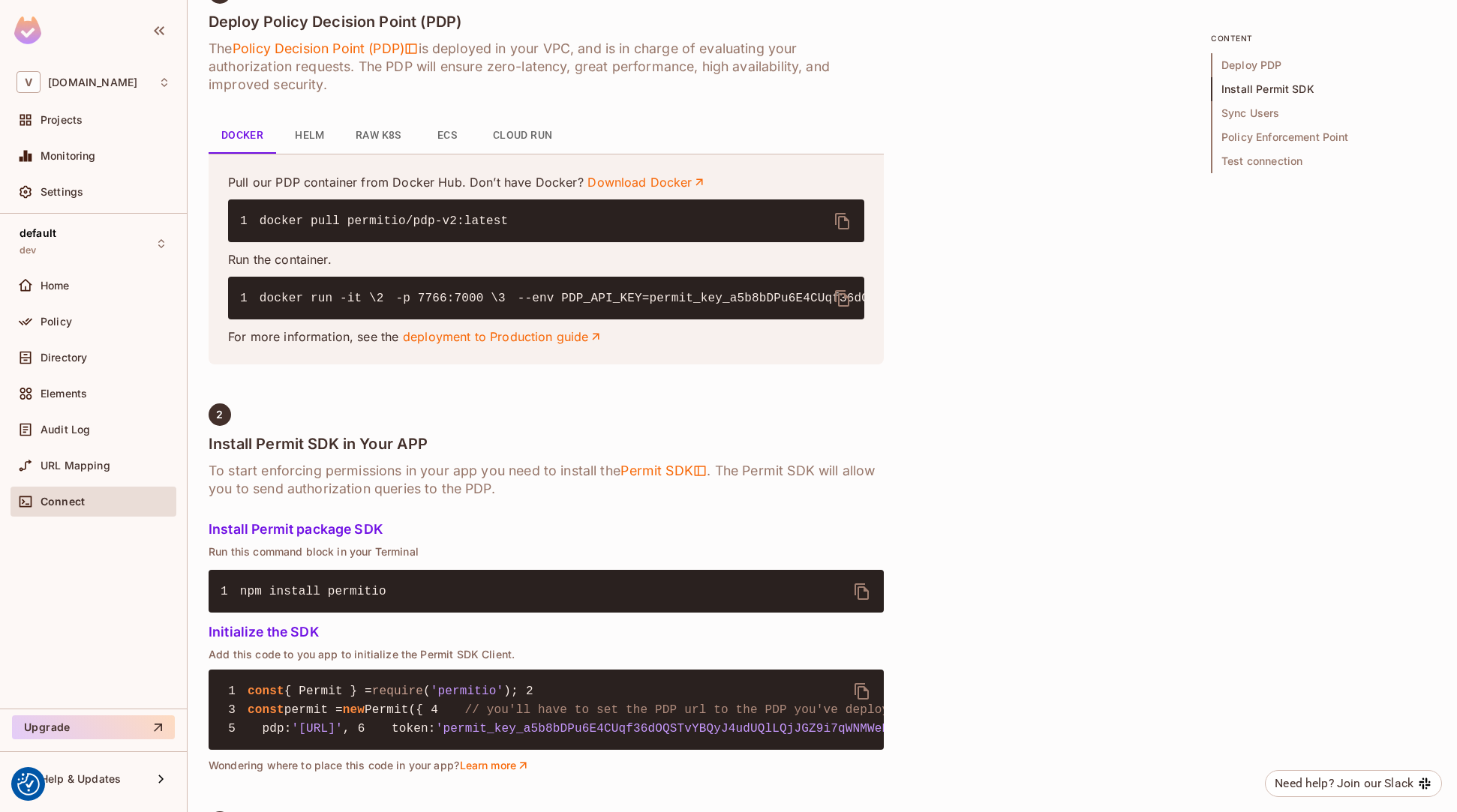
click at [281, 180] on p "Pull our PDP container from Docker Hub. Don’t have Docker? Download Docker" at bounding box center [546, 182] width 636 height 16
click at [50, 426] on span "Audit Log" at bounding box center [65, 429] width 50 height 12
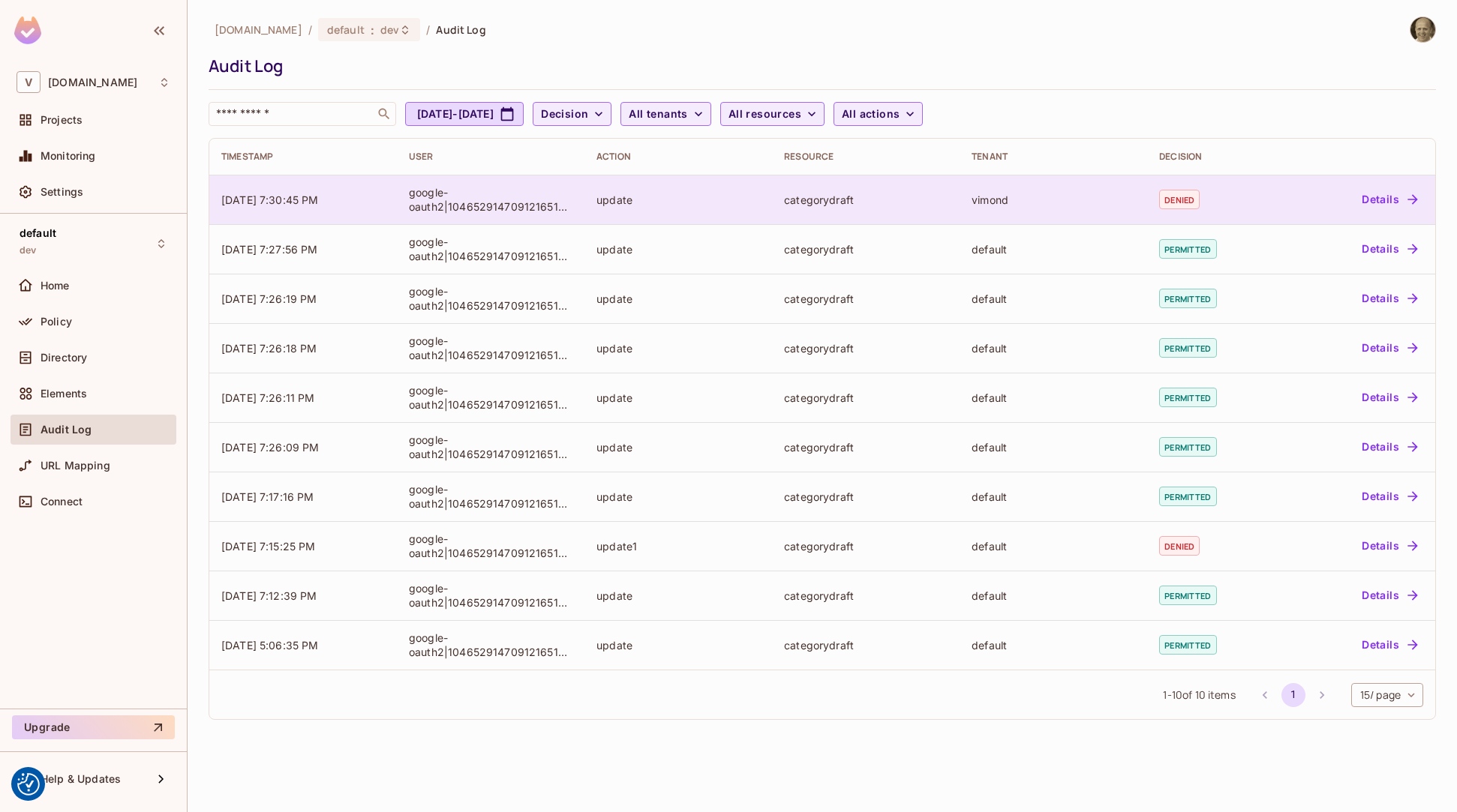
click at [983, 207] on div "vimond" at bounding box center [1053, 199] width 164 height 14
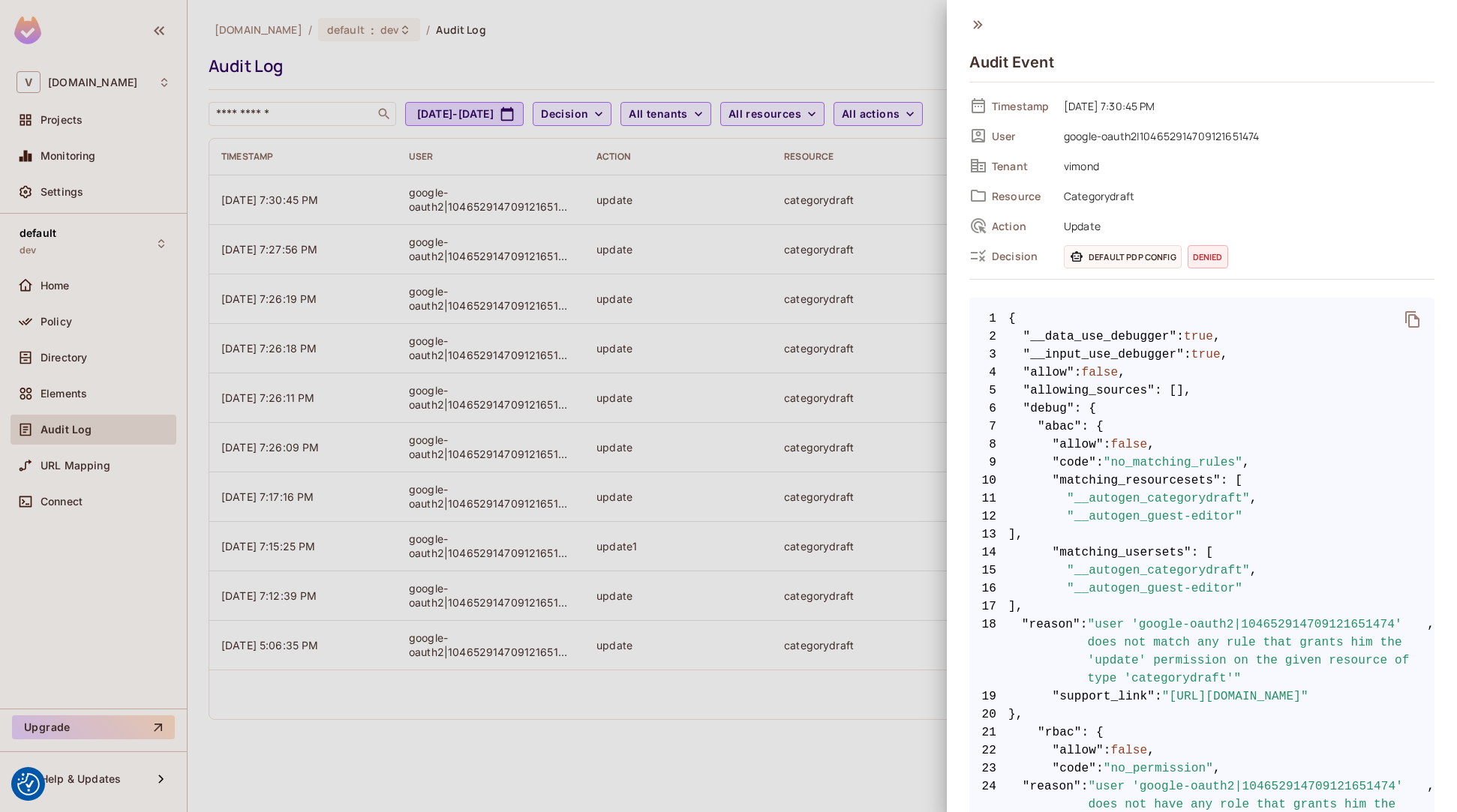
click at [687, 154] on div at bounding box center [728, 406] width 1457 height 812
